Goal: Find specific page/section: Find specific page/section

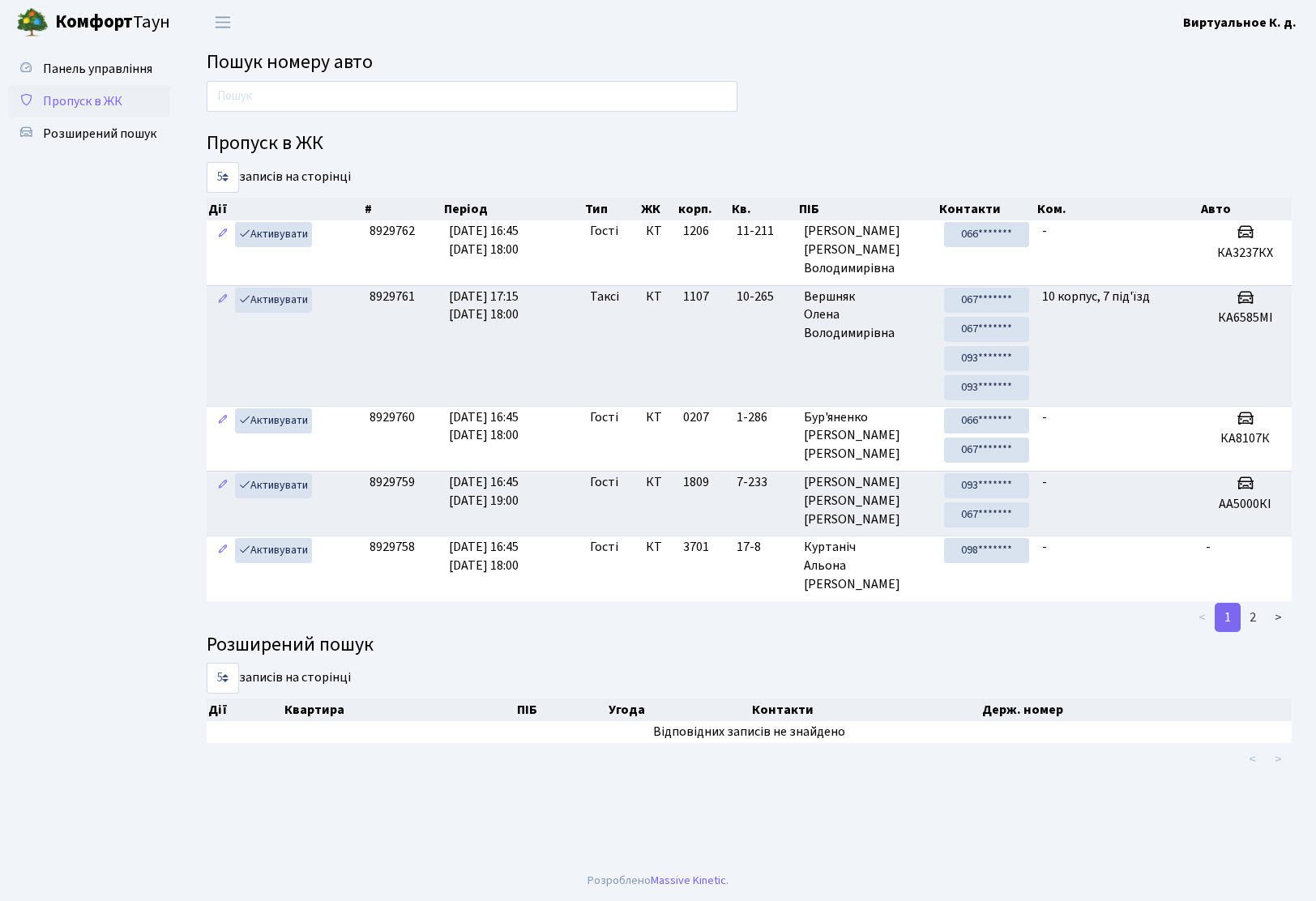
click at [67, 100] on span "Пропуск в ЖК" at bounding box center [82, 102] width 79 height 18
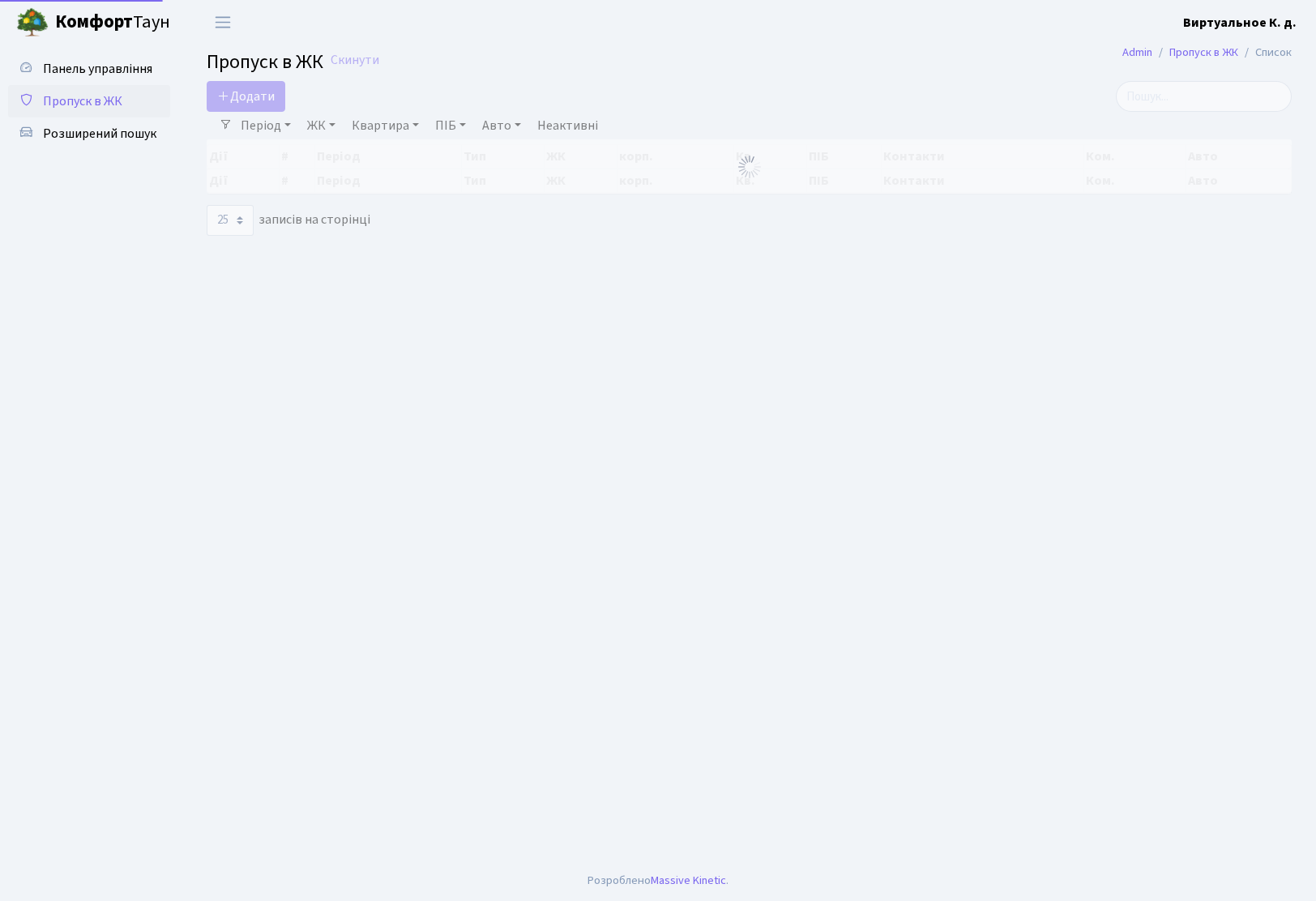
select select "25"
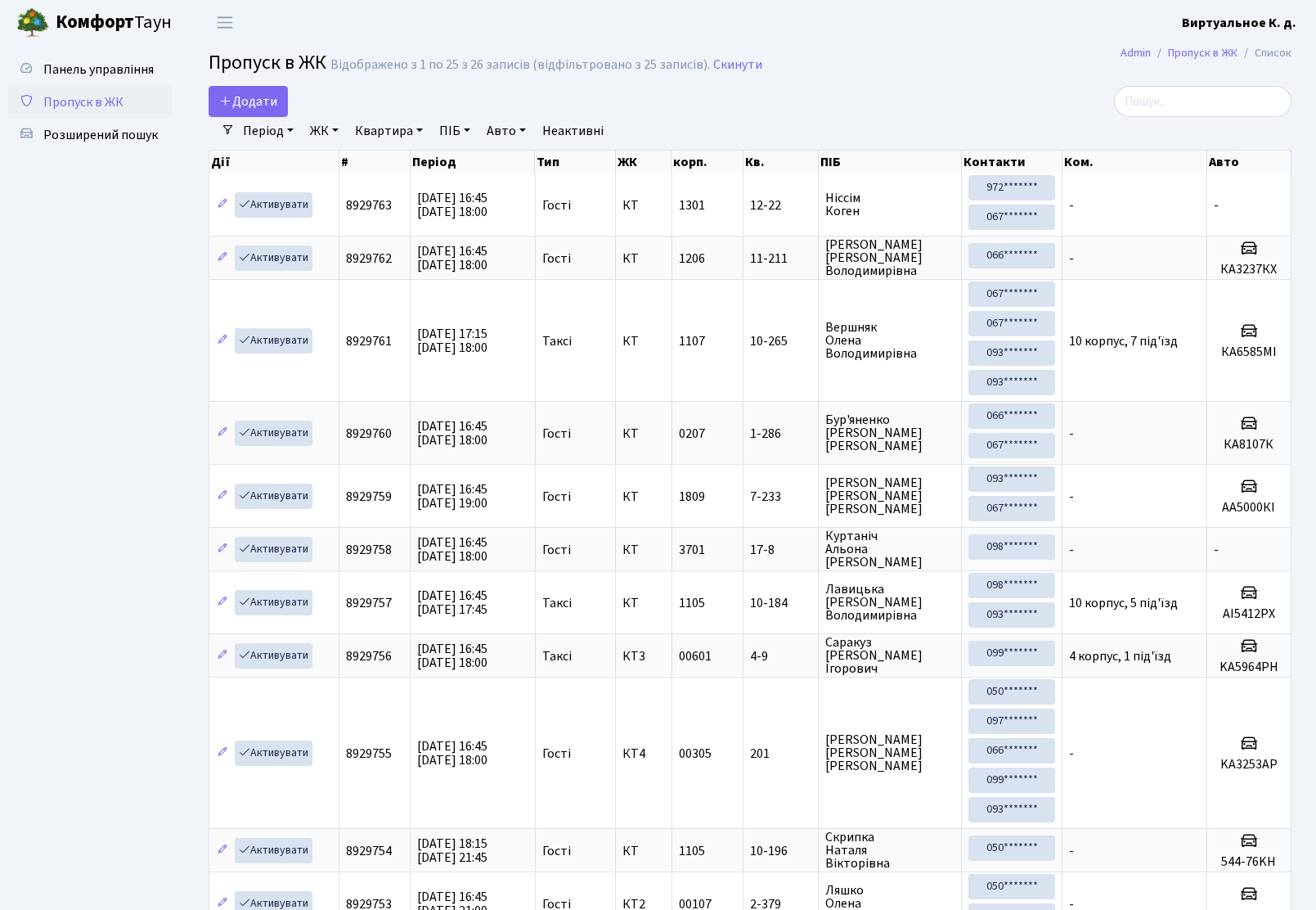
click at [94, 96] on span "Пропуск в ЖК" at bounding box center [83, 103] width 80 height 18
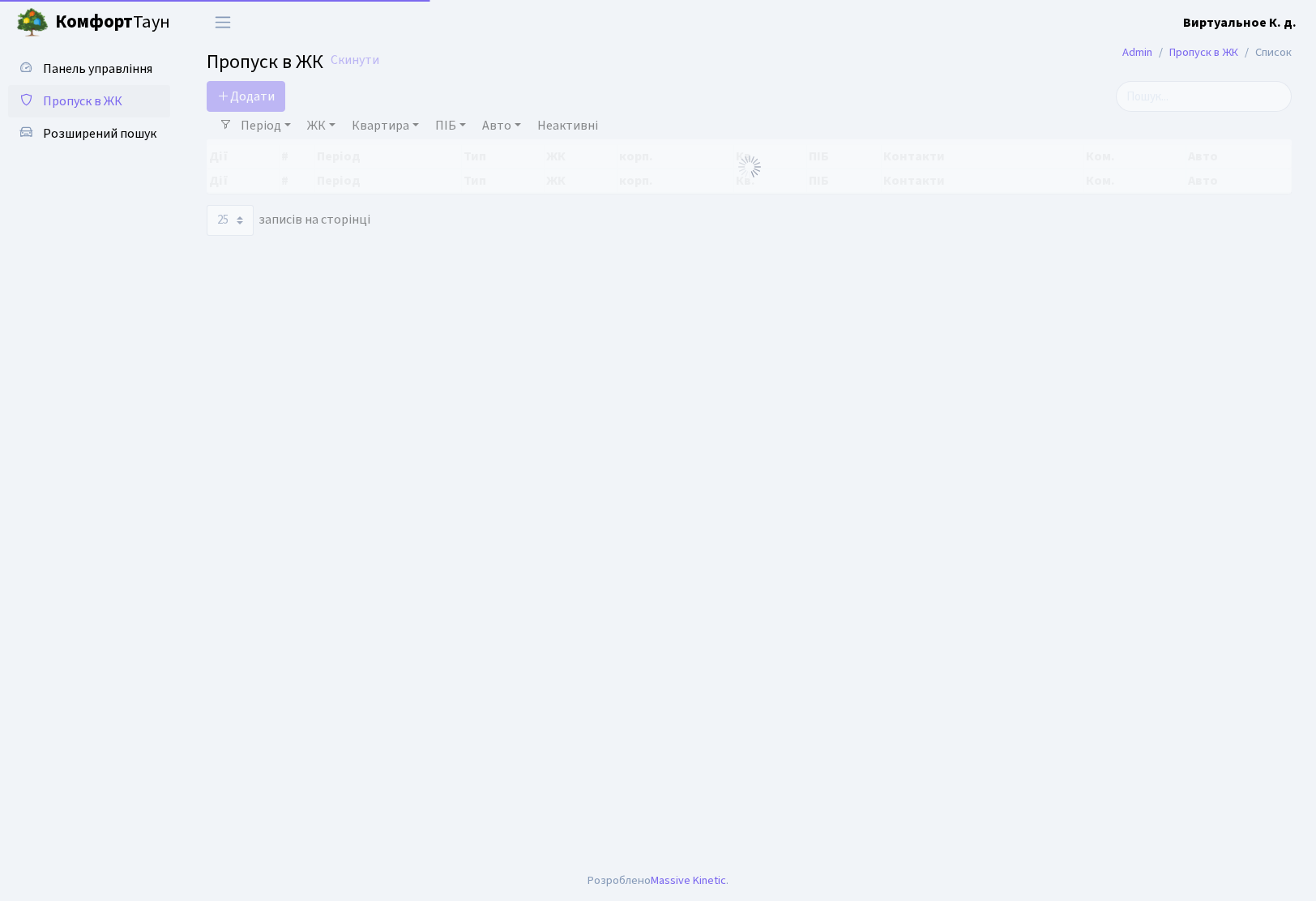
select select "25"
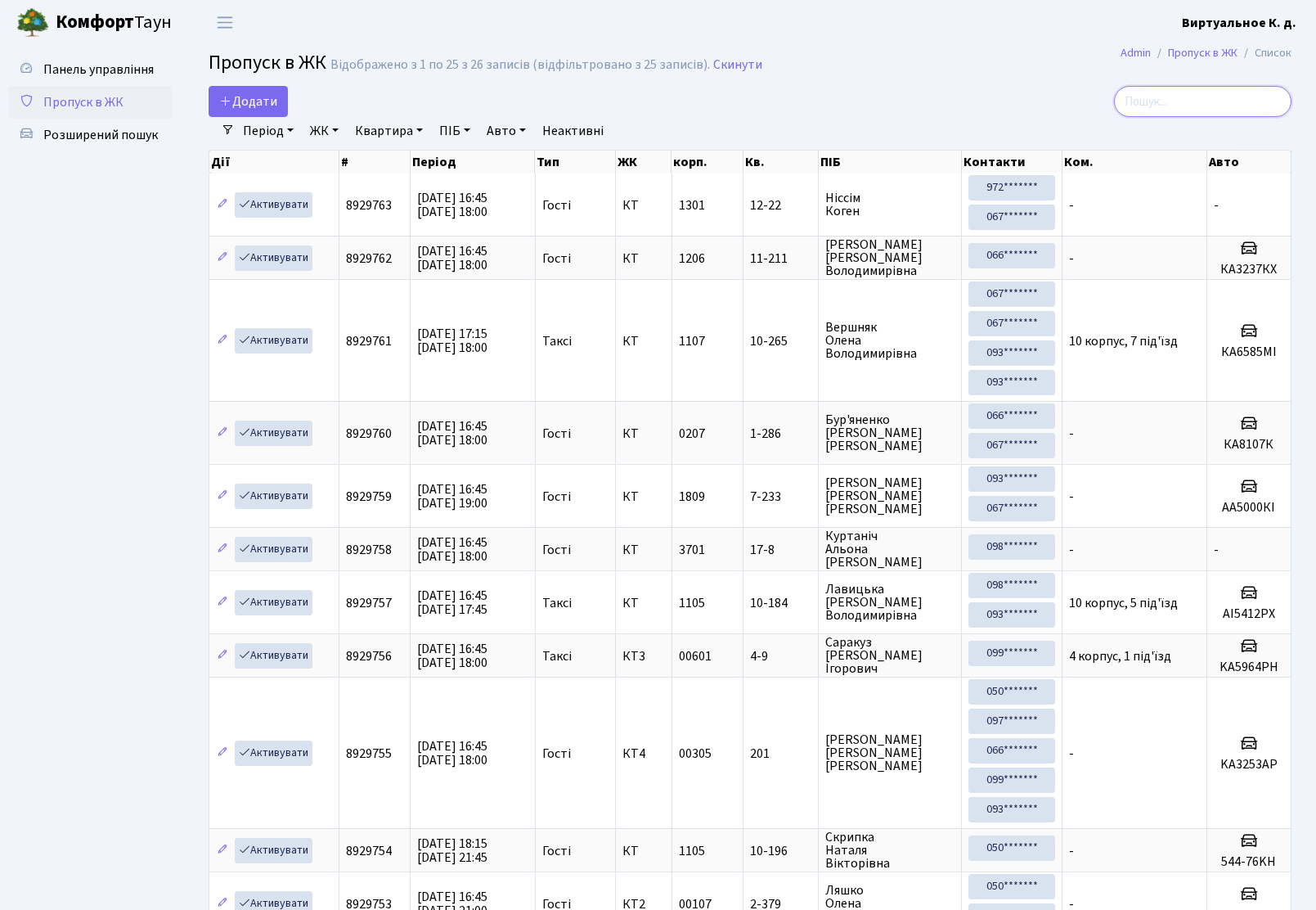
click at [1217, 105] on input "search" at bounding box center [1203, 102] width 178 height 32
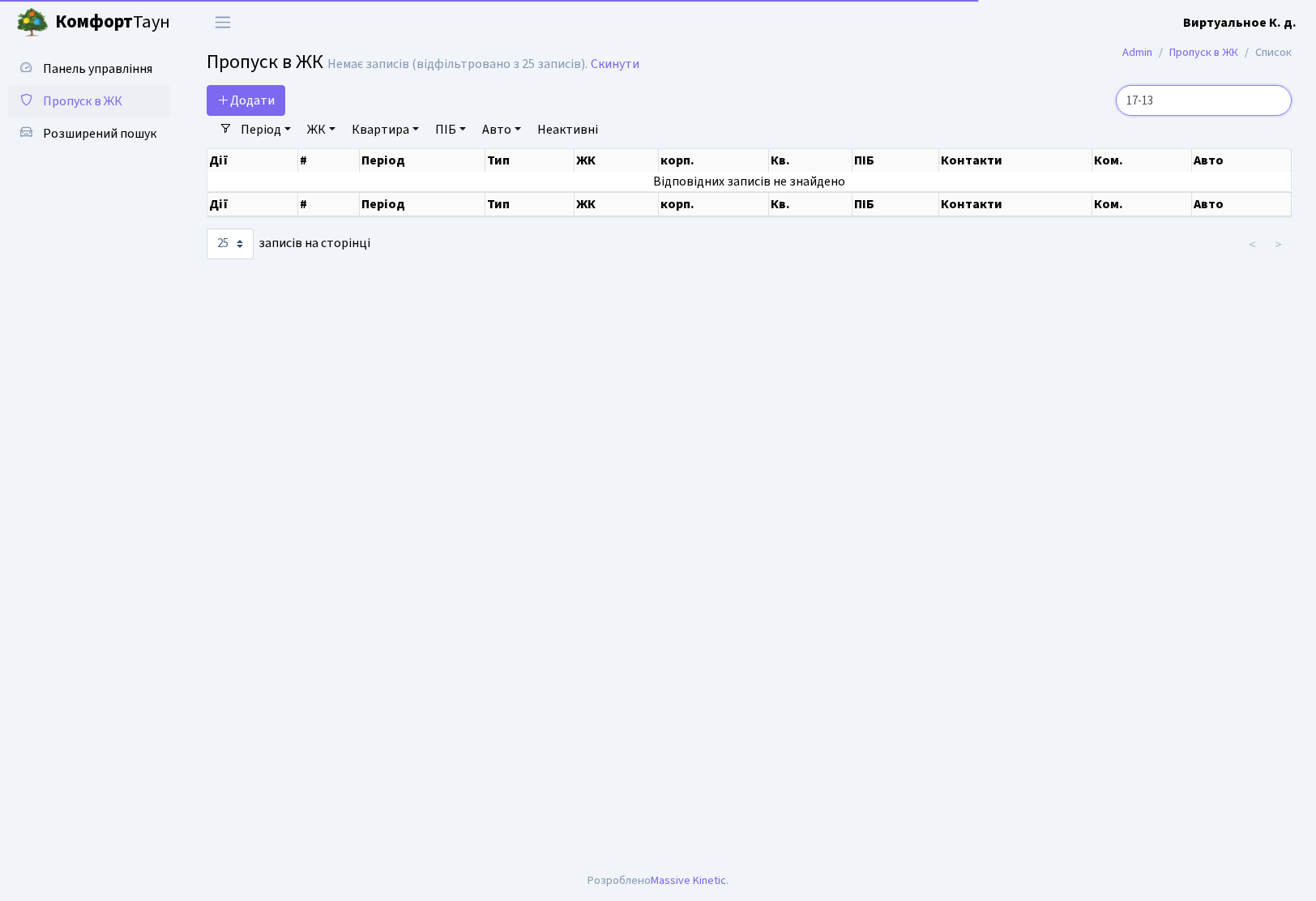
type input "17-1"
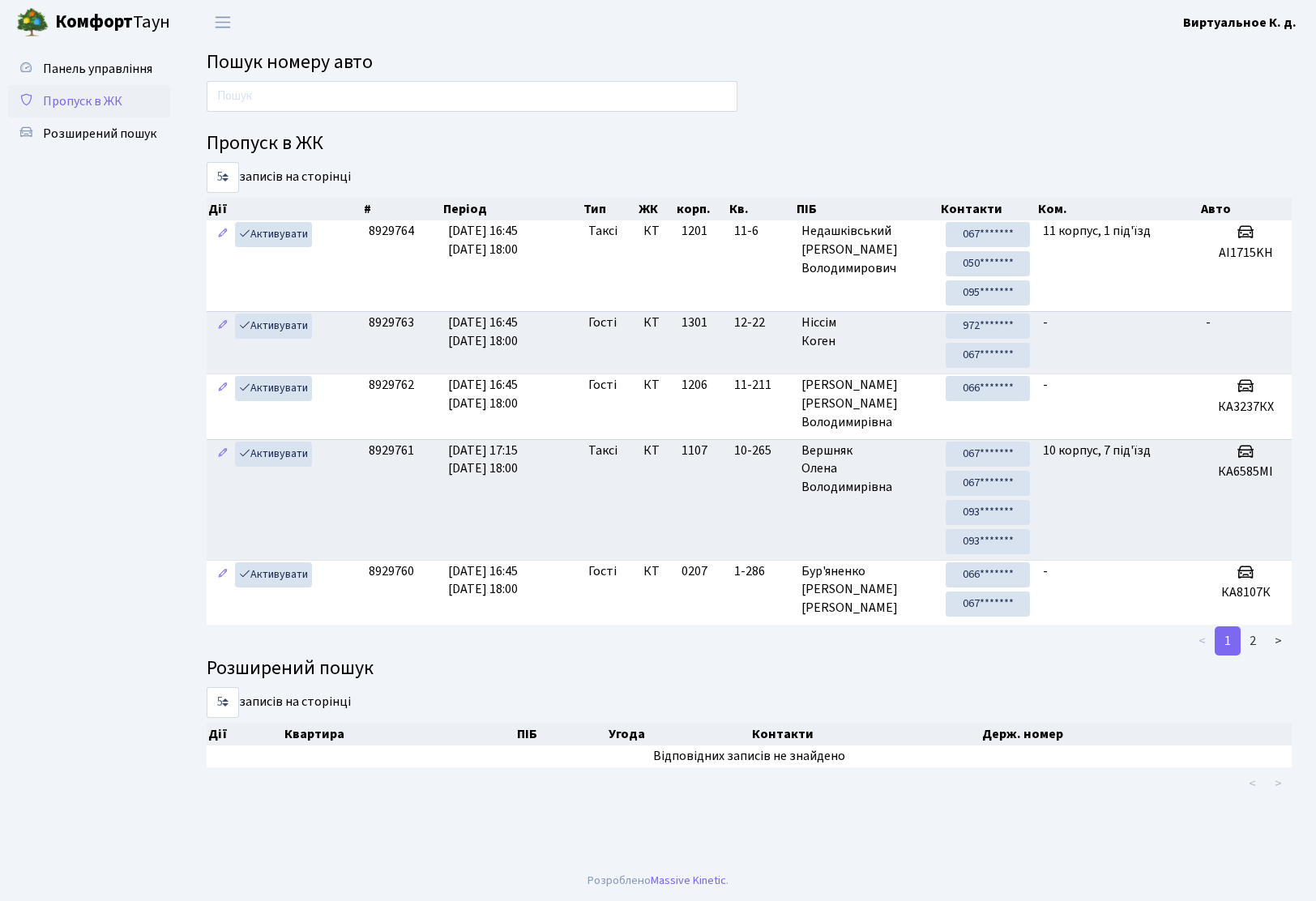
click at [93, 103] on span "Пропуск в ЖК" at bounding box center [82, 102] width 79 height 18
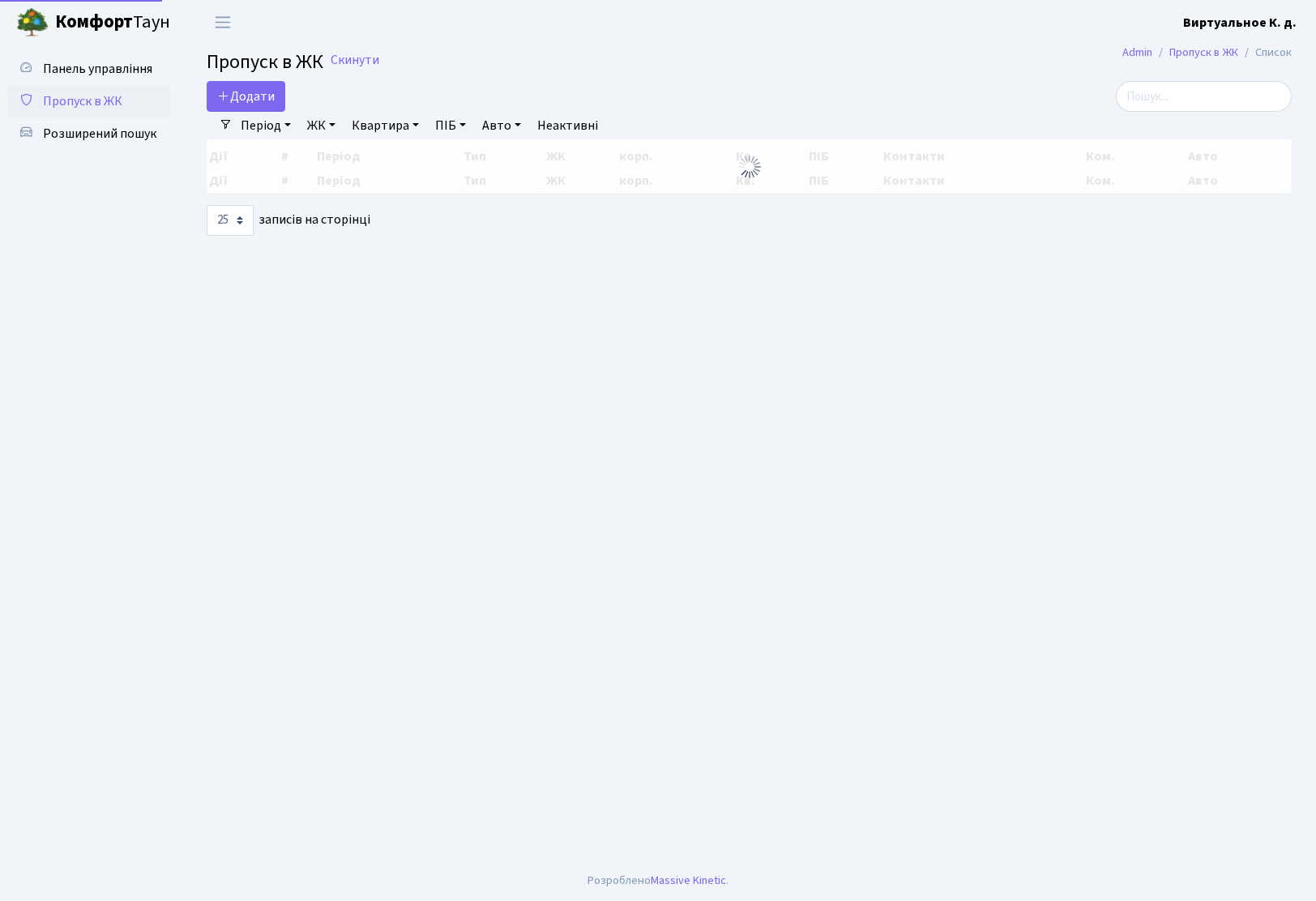
select select "25"
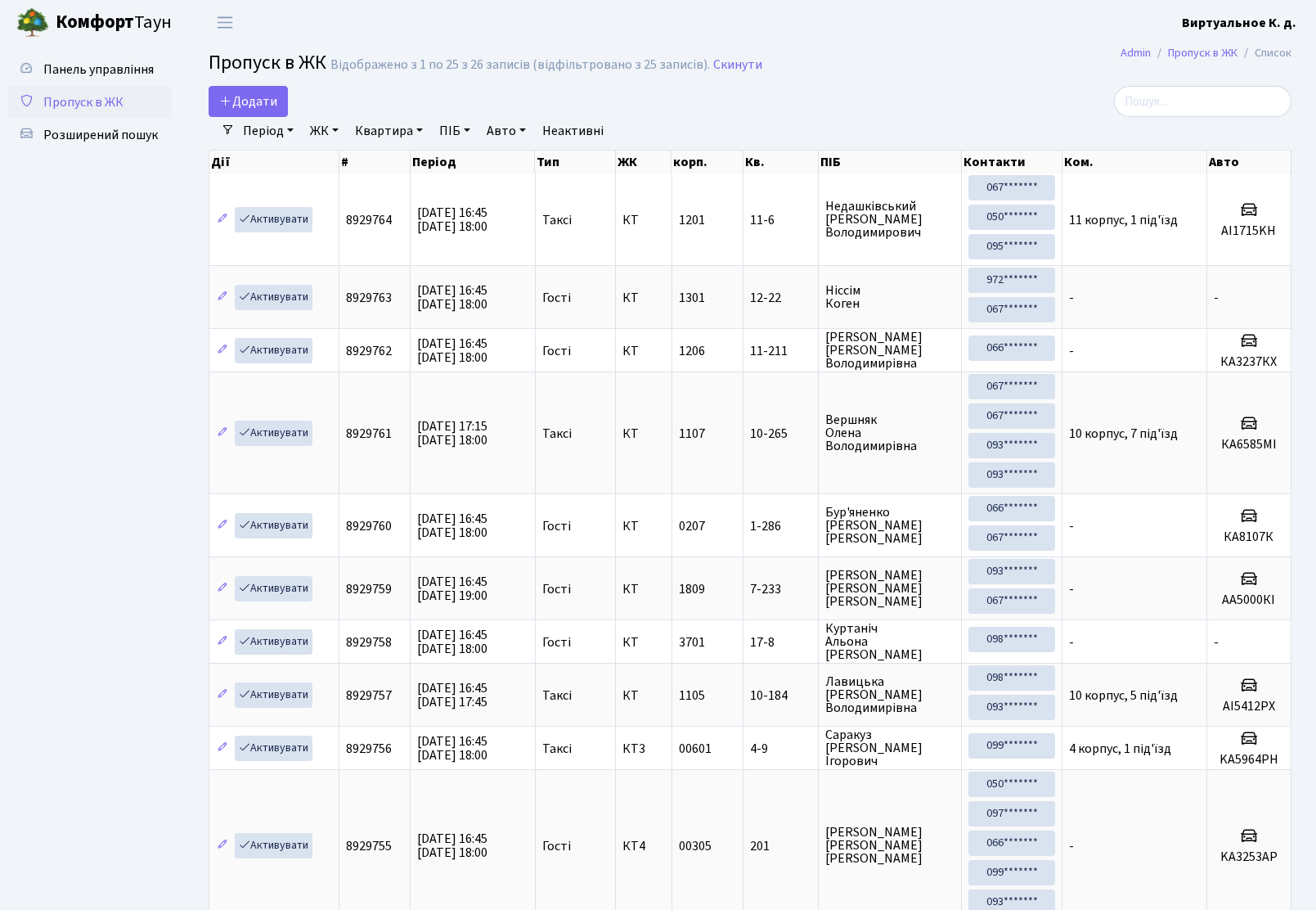
click at [1185, 106] on input "search" at bounding box center [1203, 102] width 178 height 32
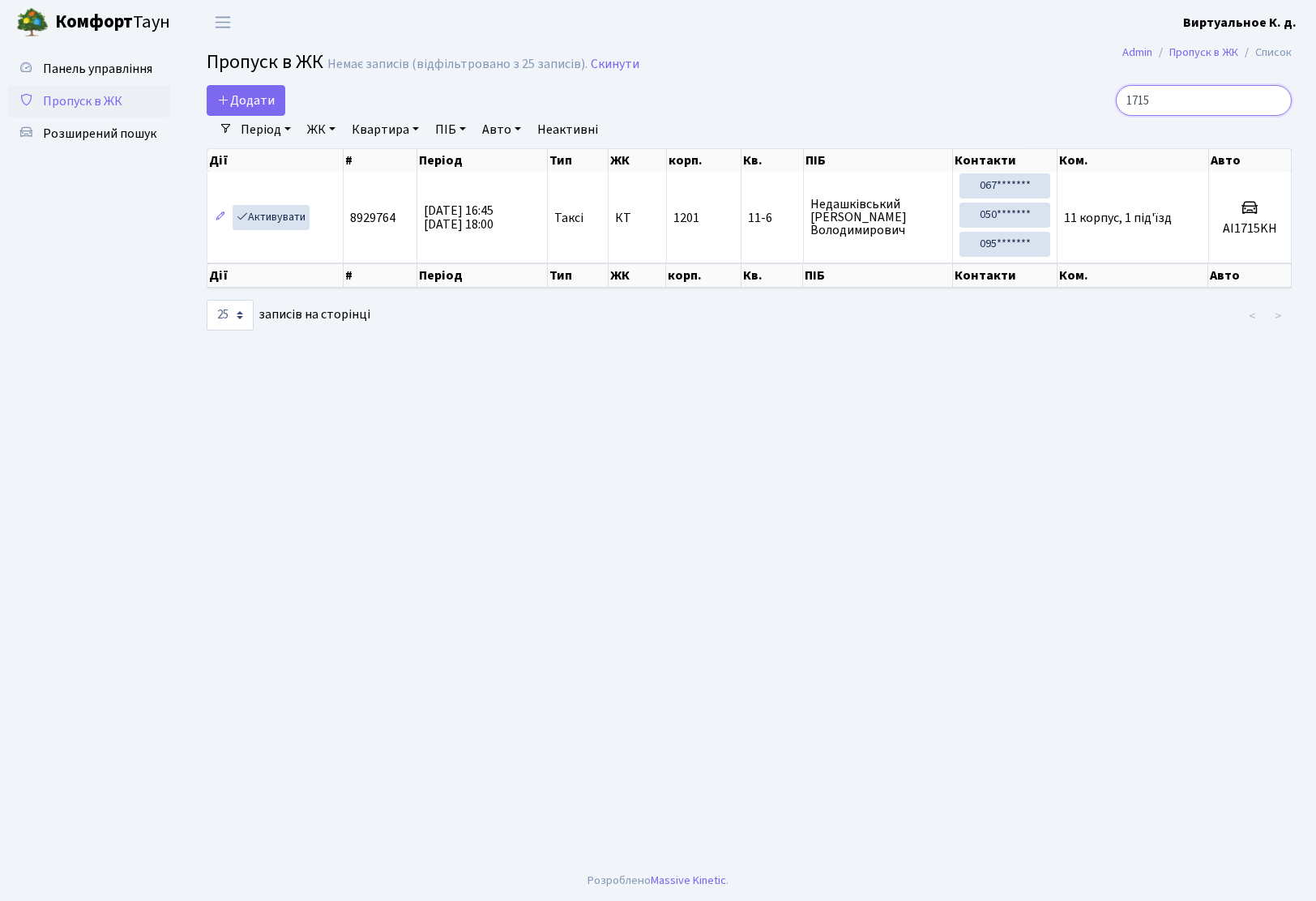
drag, startPoint x: 1179, startPoint y: 102, endPoint x: 1115, endPoint y: 102, distance: 64.0
click at [1115, 102] on div "1715" at bounding box center [1119, 101] width 345 height 31
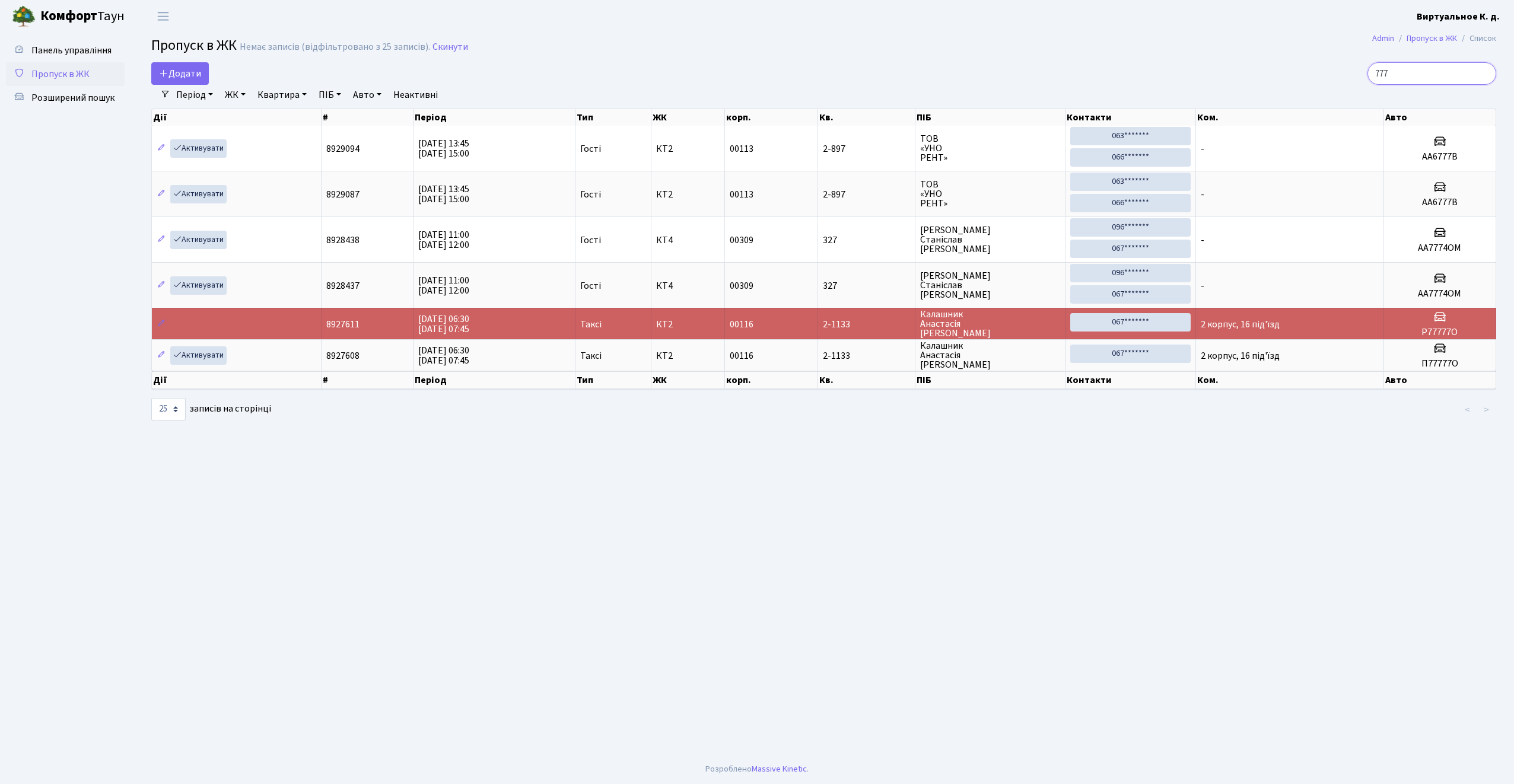
drag, startPoint x: 1424, startPoint y: 75, endPoint x: 1230, endPoint y: 72, distance: 194.0
click at [963, 72] on div "777" at bounding box center [1278, 74] width 436 height 23
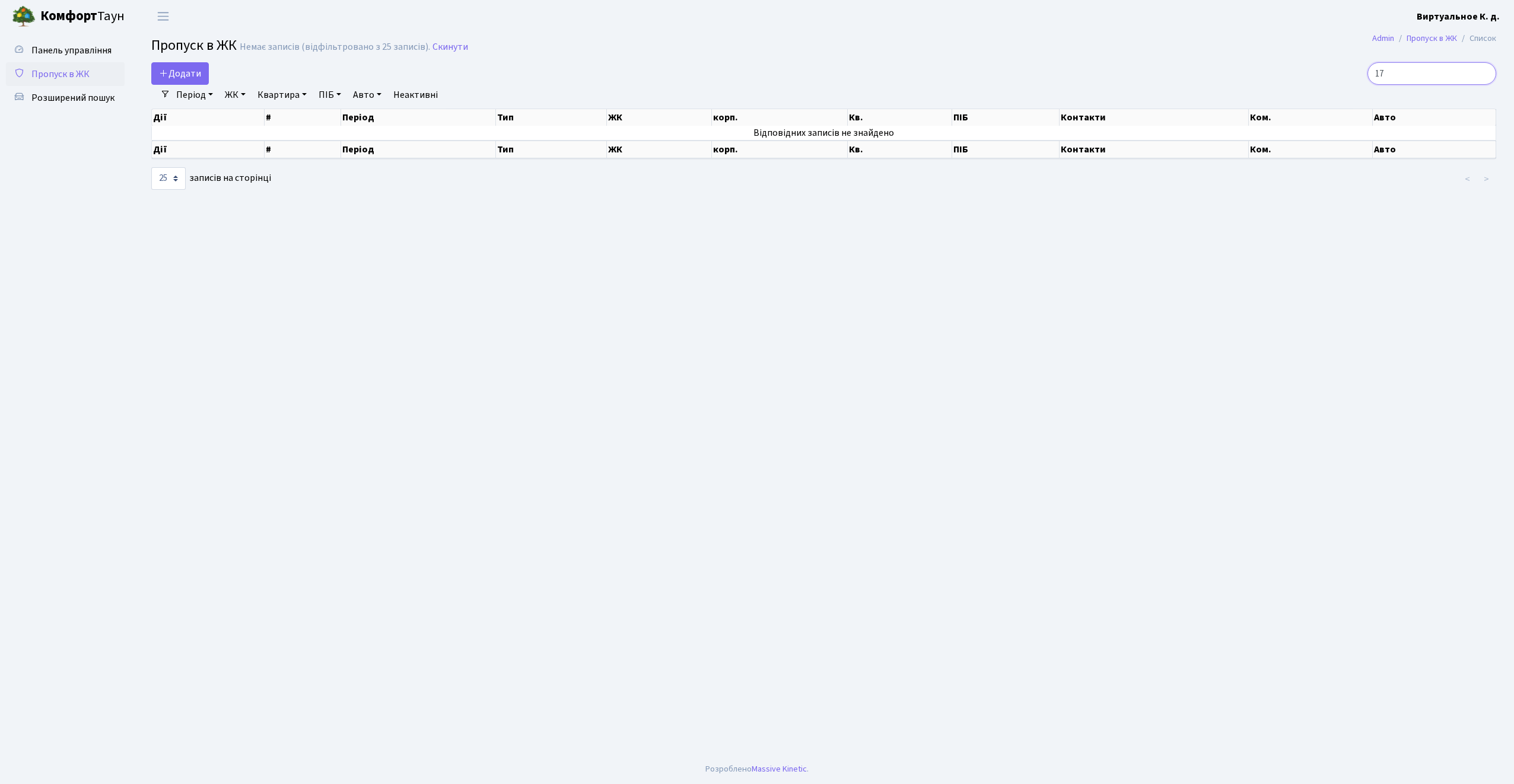
type input "1"
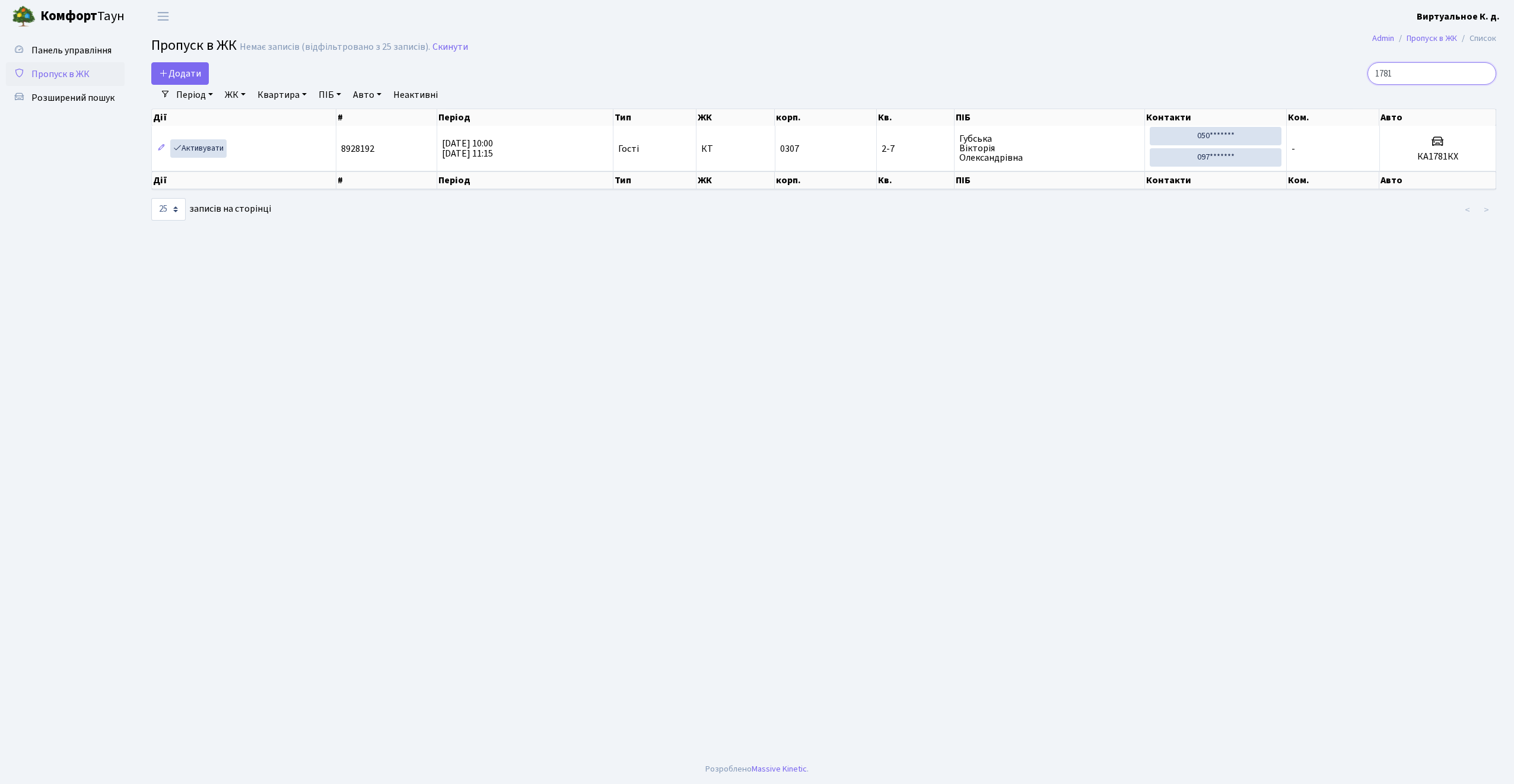
type input "1781"
click at [914, 282] on main "Admin Пропуск в ЖК Список Пропуск в ЖК Немає записів (відфільтровано з 25 запис…" at bounding box center [824, 393] width 1381 height 722
click at [623, 339] on main "Admin Пропуск в ЖК Список Пропуск в ЖК Немає записів (відфільтровано з 25 запис…" at bounding box center [824, 393] width 1381 height 722
drag, startPoint x: 451, startPoint y: 43, endPoint x: 565, endPoint y: 89, distance: 122.9
click at [451, 43] on link "Скинути" at bounding box center [450, 47] width 36 height 11
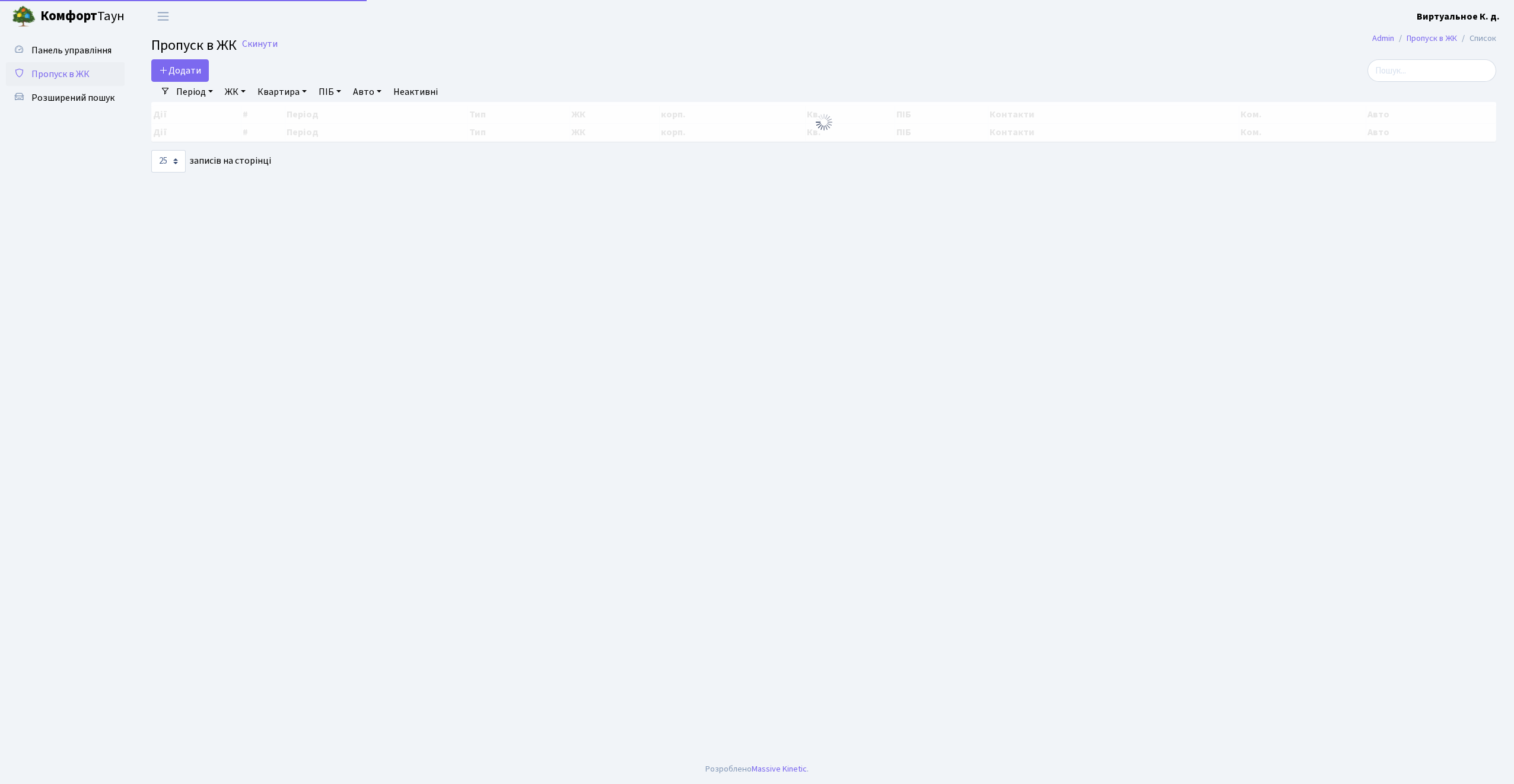
select select "25"
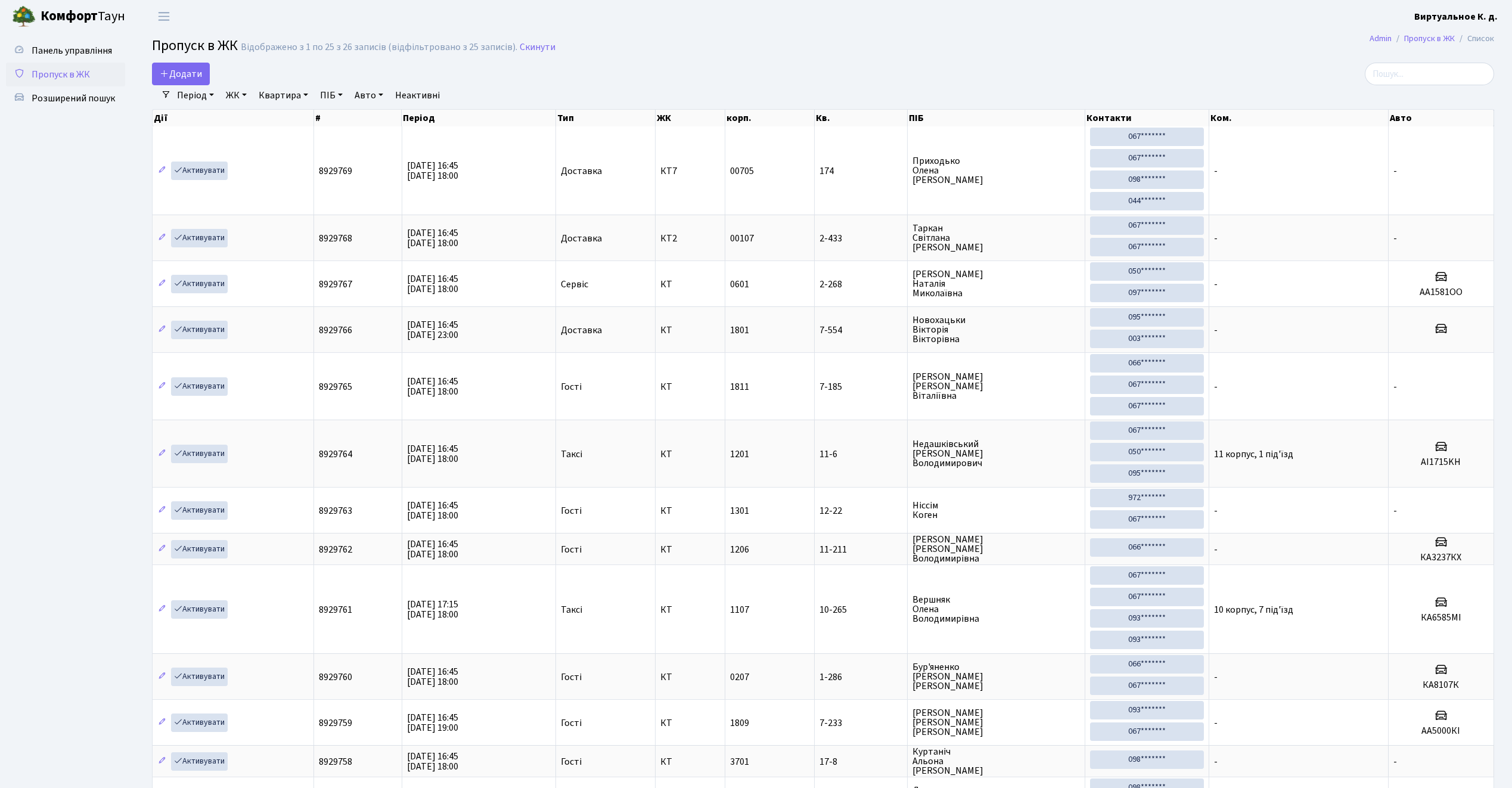
click at [874, 54] on h2 "Пропуск в ЖК Відображено з 1 по 25 з 26 записів (відфільтровано з 25 записів). …" at bounding box center [822, 47] width 1342 height 20
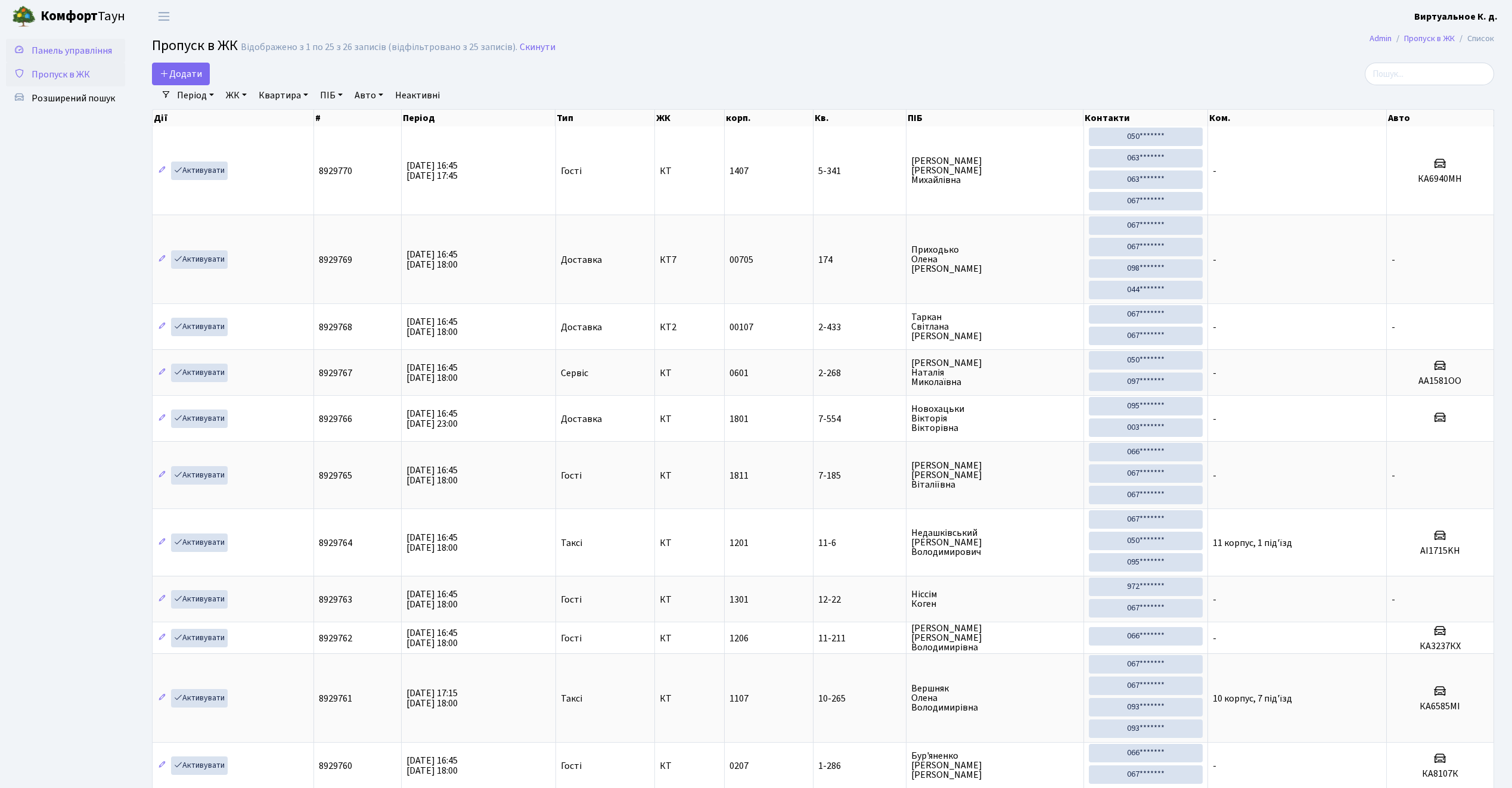
click at [96, 42] on link "Панель управління" at bounding box center [65, 50] width 119 height 24
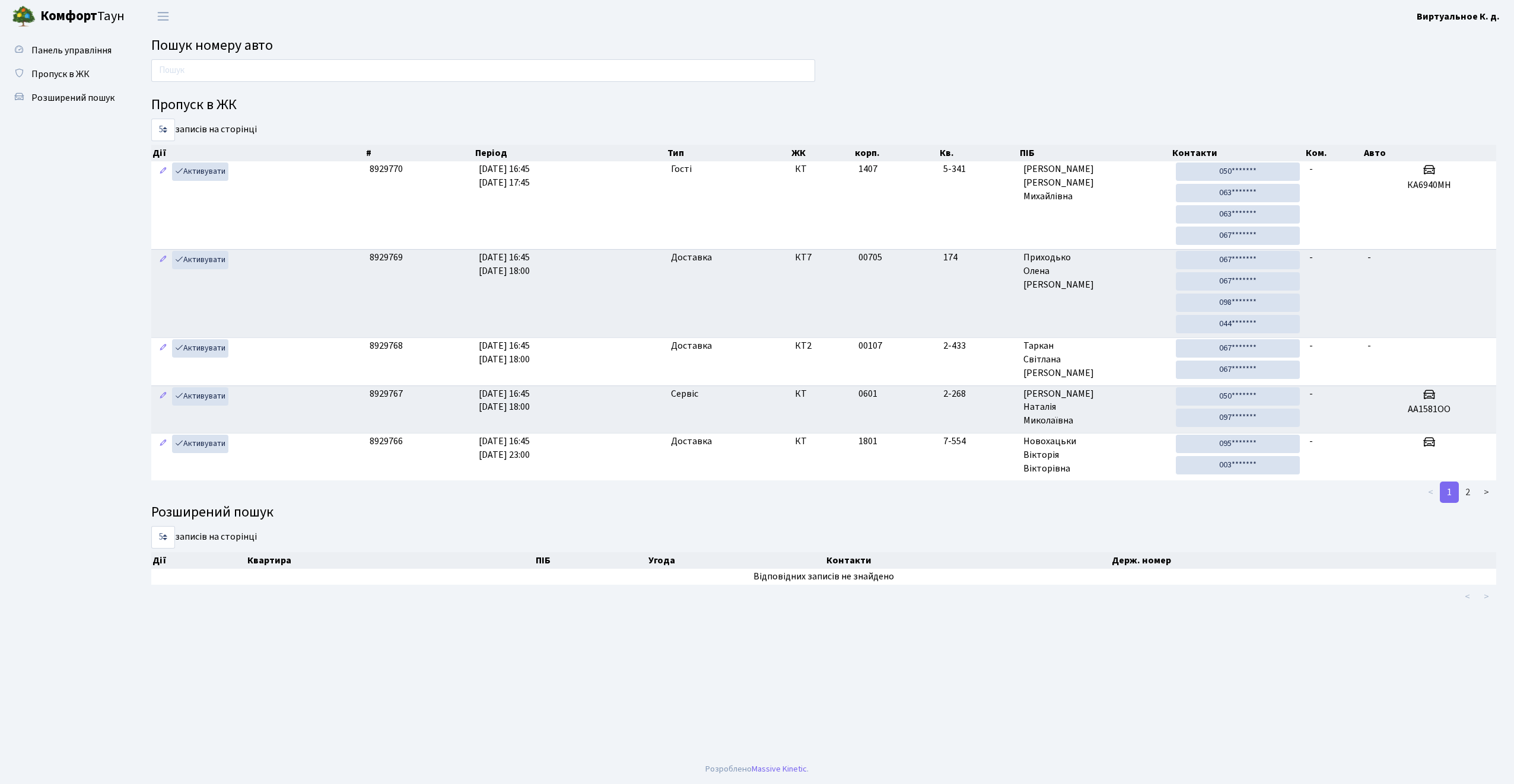
click at [1037, 62] on div "Пропуск в ЖК 5 10 25 50 записів на сторінці Дії # Період Тип ЖК корп. Кв. ПІБ К…" at bounding box center [824, 334] width 1363 height 549
